Goal: Find specific page/section

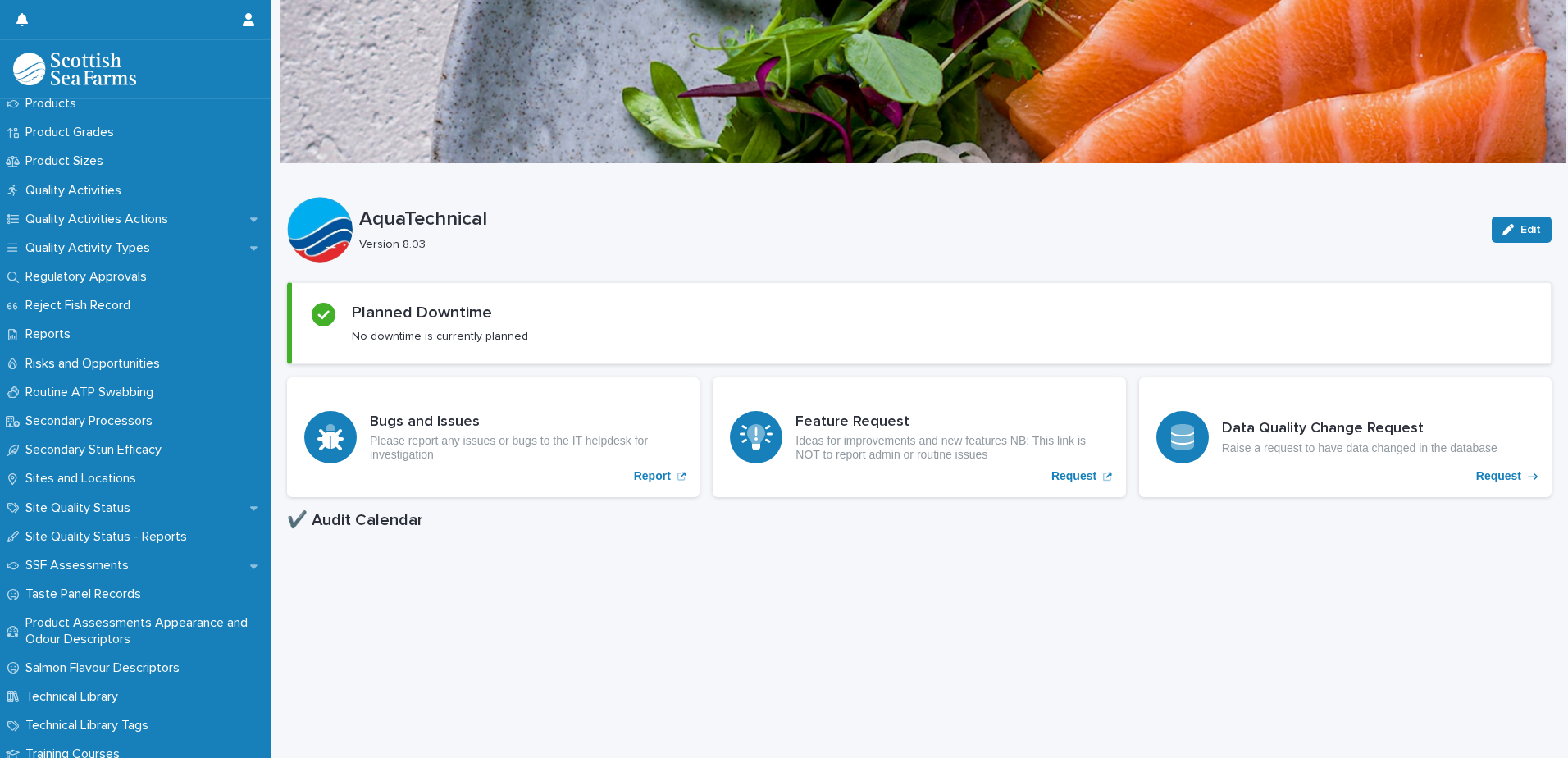
scroll to position [2084, 0]
click at [89, 483] on p "Sites and Locations" at bounding box center [84, 482] width 131 height 15
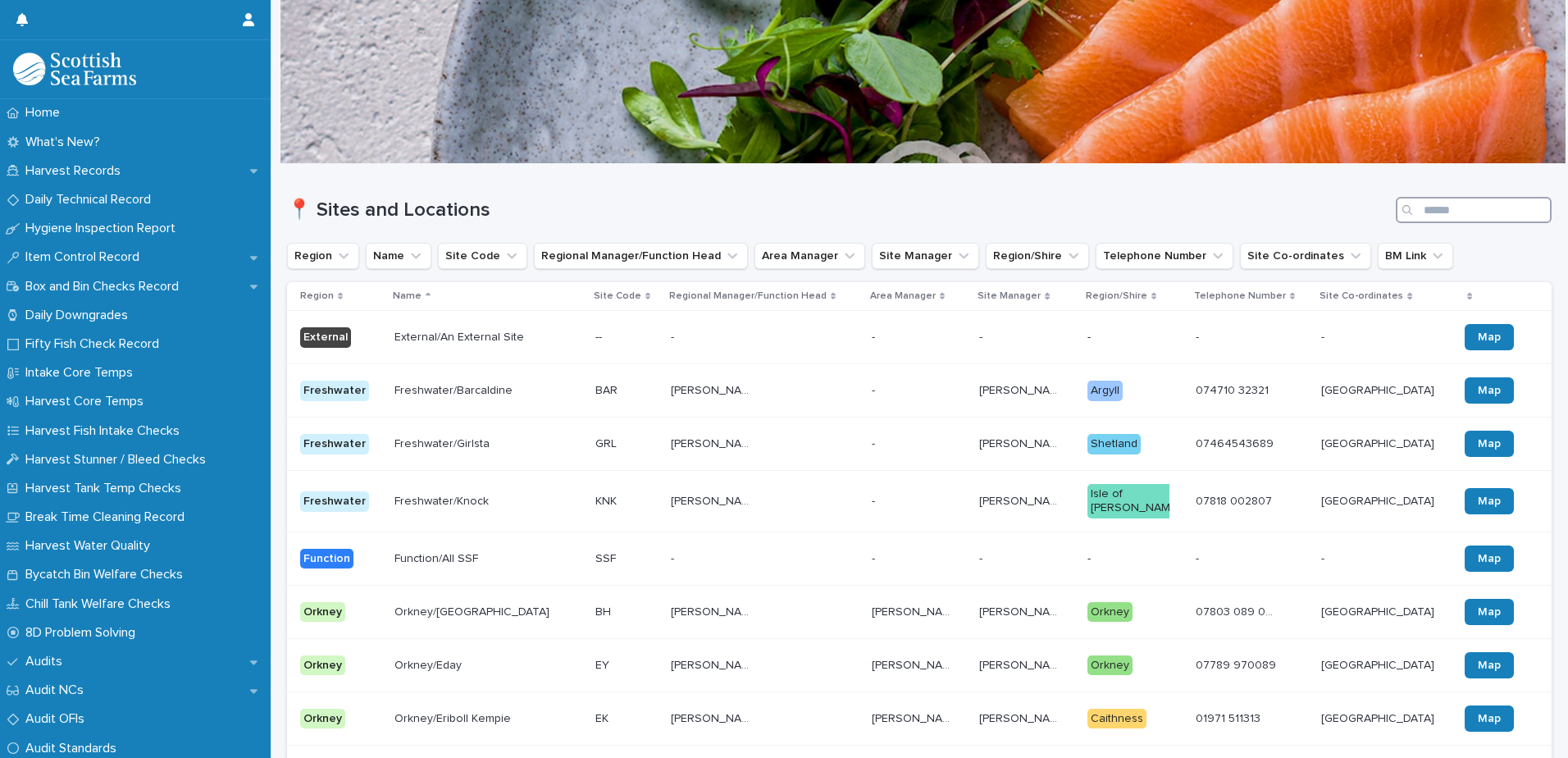
click at [1460, 209] on input "Search" at bounding box center [1474, 209] width 156 height 26
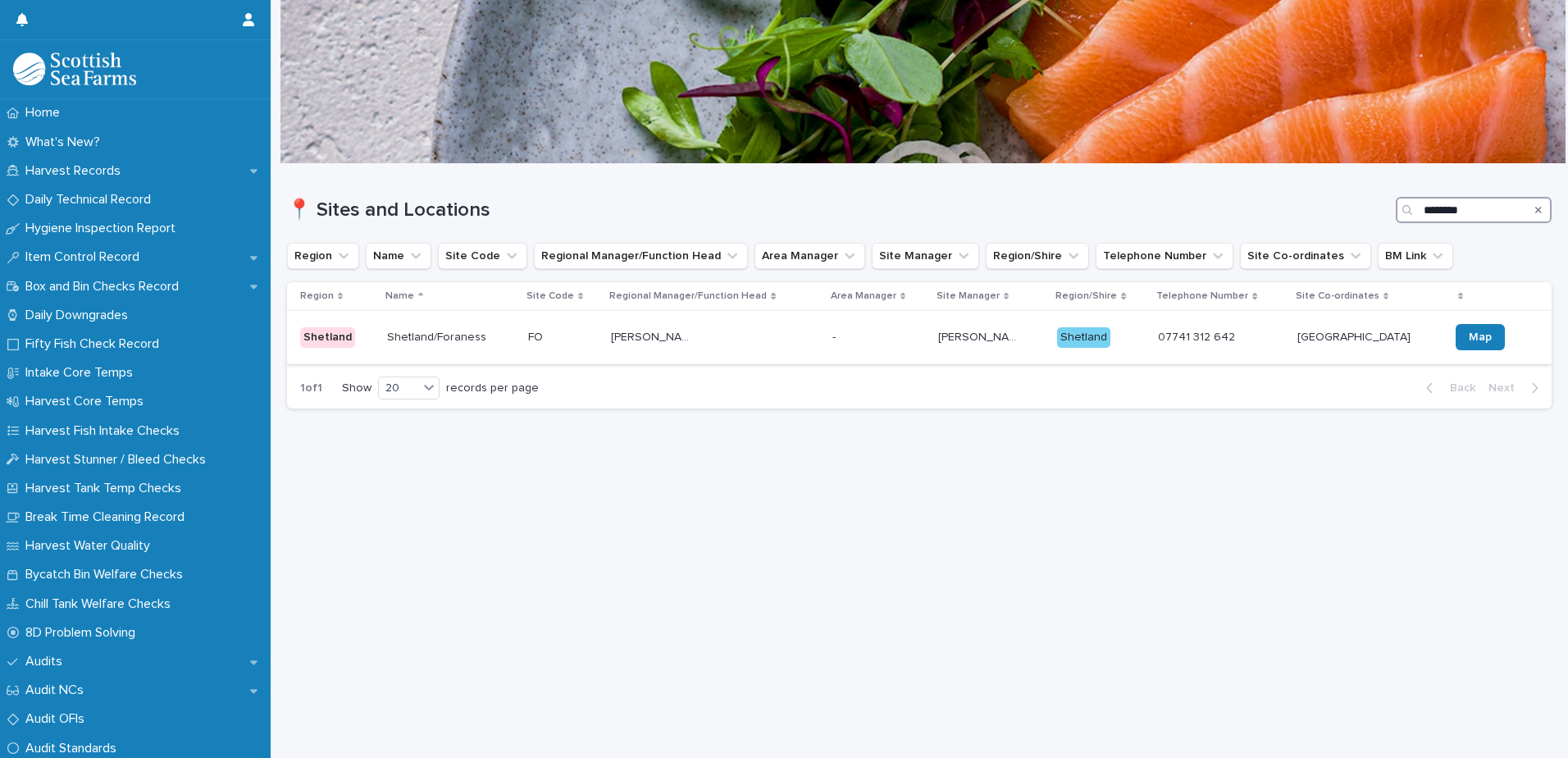
type input "********"
click at [865, 336] on p at bounding box center [874, 338] width 82 height 14
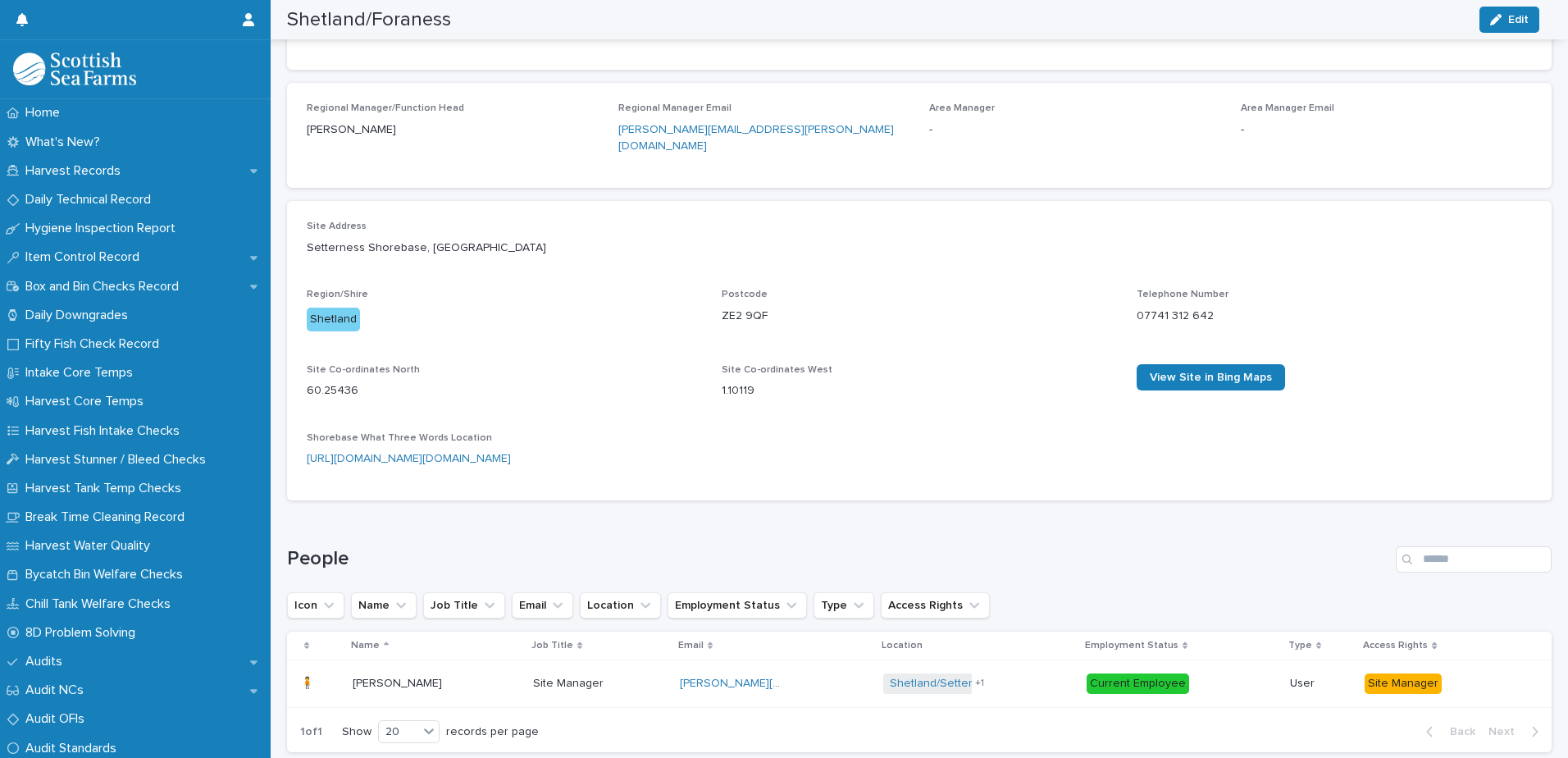
scroll to position [411, 0]
click at [484, 454] on link "https://what3words.com/crusted.yield.mixed" at bounding box center [409, 459] width 204 height 12
